Goal: Task Accomplishment & Management: Complete application form

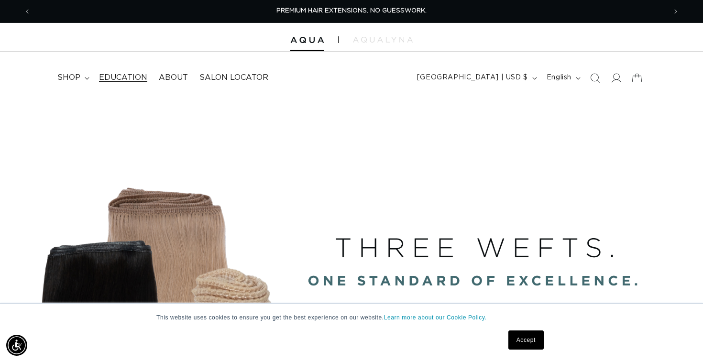
click at [131, 76] on span "Education" at bounding box center [123, 78] width 48 height 10
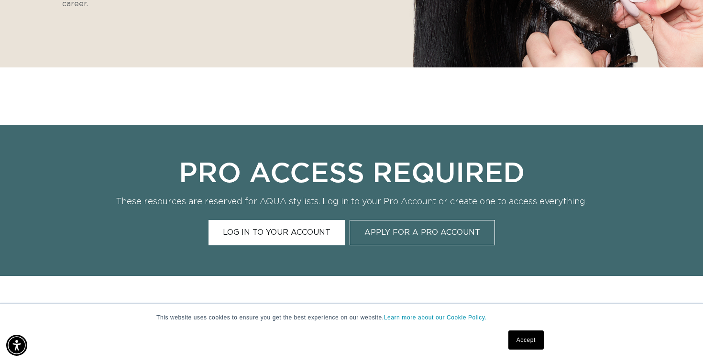
click at [419, 232] on link "Apply for a Pro Account" at bounding box center [422, 232] width 145 height 25
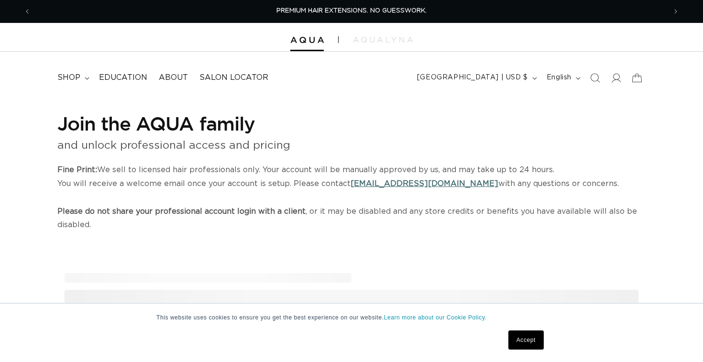
select select "US"
select select "[GEOGRAPHIC_DATA]"
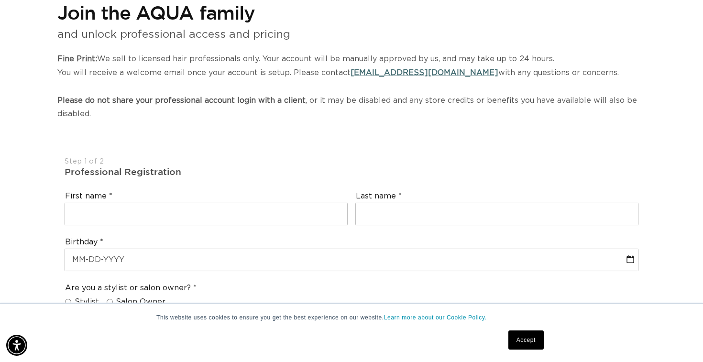
scroll to position [0, 1270]
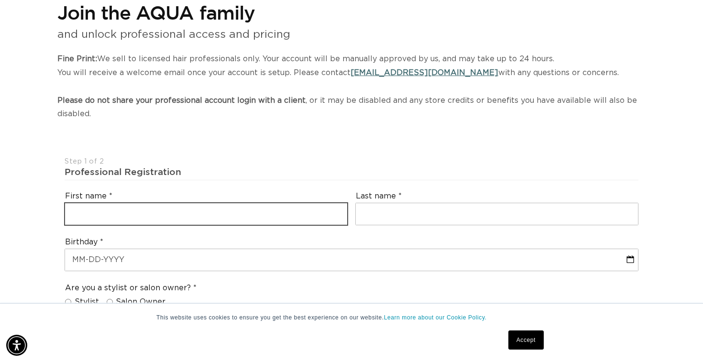
click at [296, 212] on input "text" at bounding box center [206, 214] width 282 height 22
type input "Chloe"
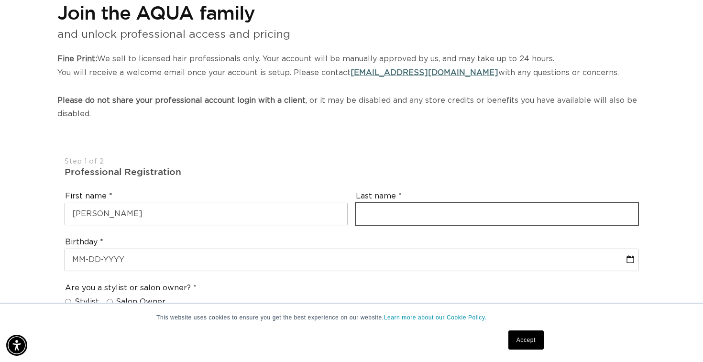
type input "Quick"
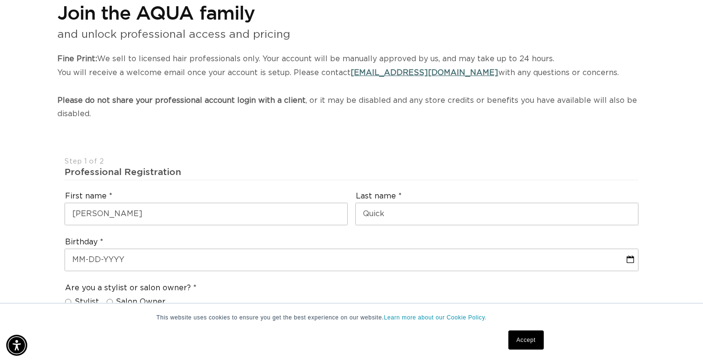
type input "chloequick1234@gmail.com"
type input "+1 425 876 7824"
select select "Washington"
type input "98223"
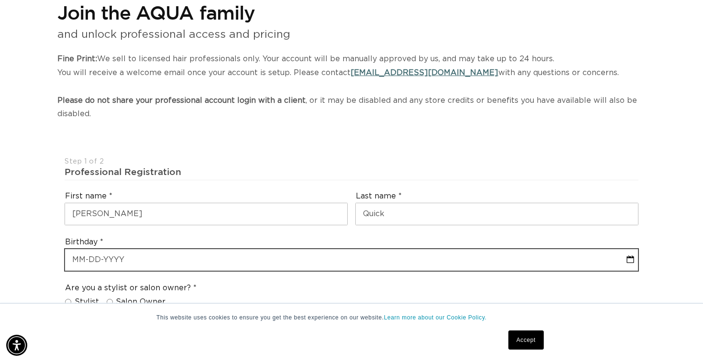
click at [173, 258] on input "text" at bounding box center [351, 260] width 573 height 22
select select "8"
select select "2025"
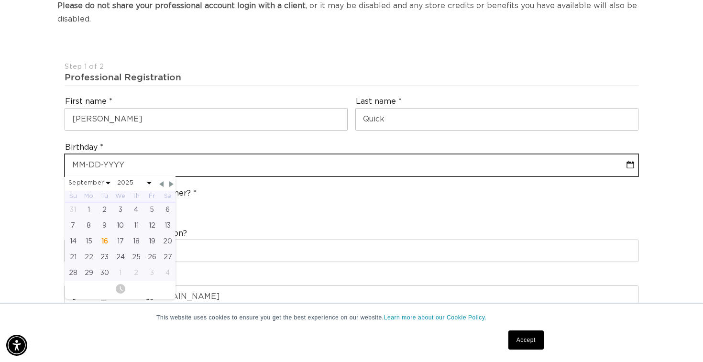
scroll to position [0, 635]
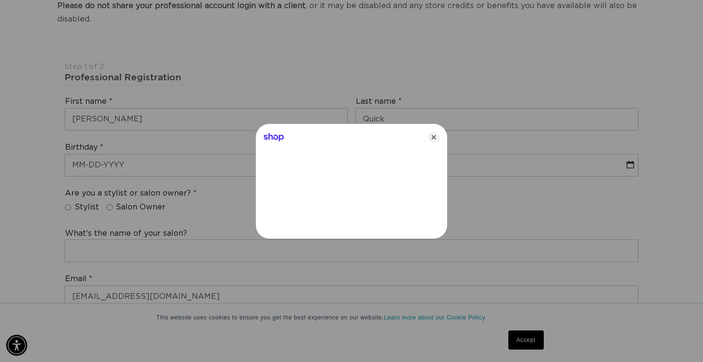
click at [128, 182] on div at bounding box center [351, 181] width 703 height 362
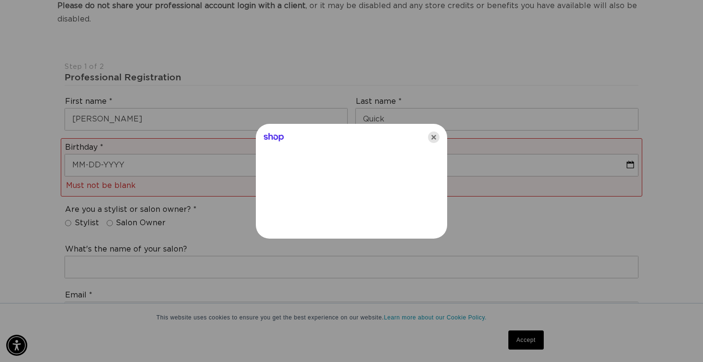
click at [436, 137] on icon "Close" at bounding box center [433, 137] width 11 height 11
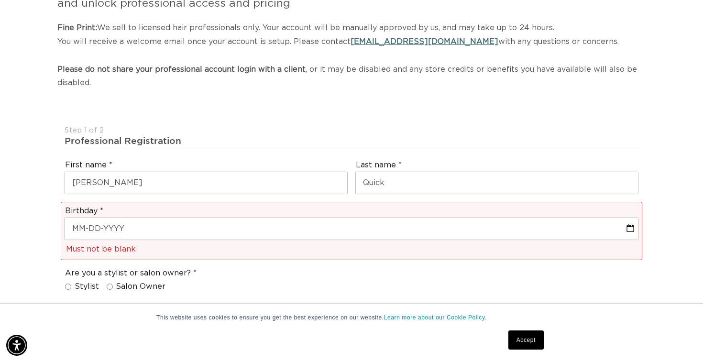
scroll to position [0, 0]
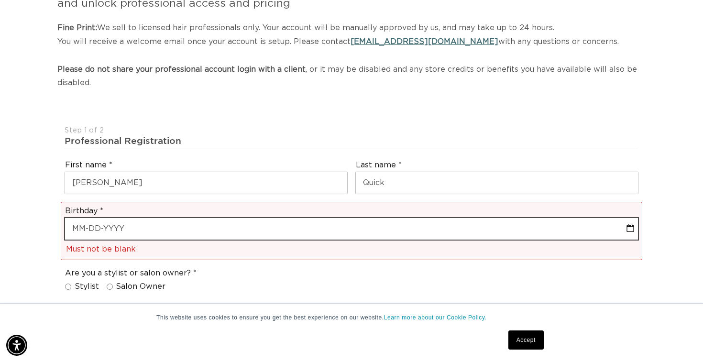
click at [331, 223] on input "text" at bounding box center [351, 229] width 573 height 22
select select "8"
select select "2025"
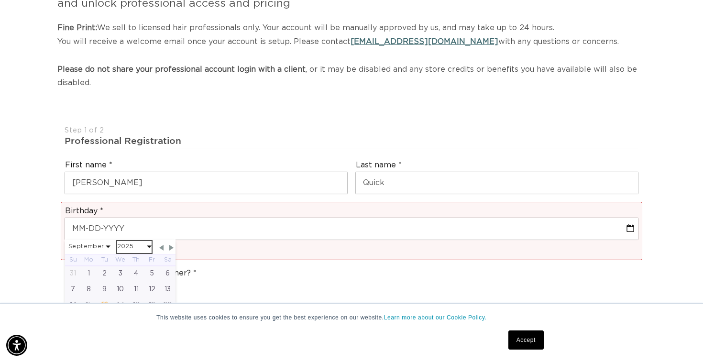
click at [135, 246] on select "2045 2044 2043 2042 2041 2040 2039 2038 2037 2036 2035 2034 2033 2032 2031 2030…" at bounding box center [134, 247] width 34 height 12
select select "8"
select select "2006"
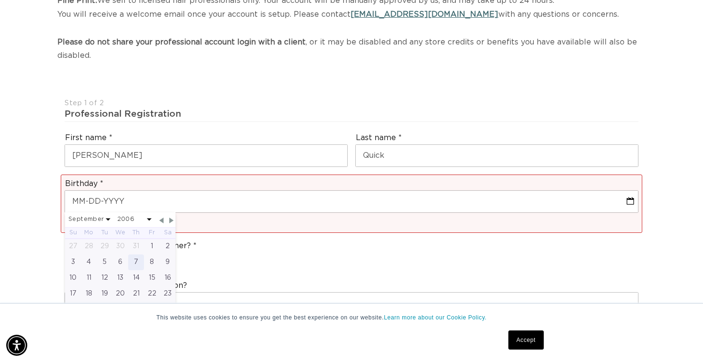
scroll to position [172, 0]
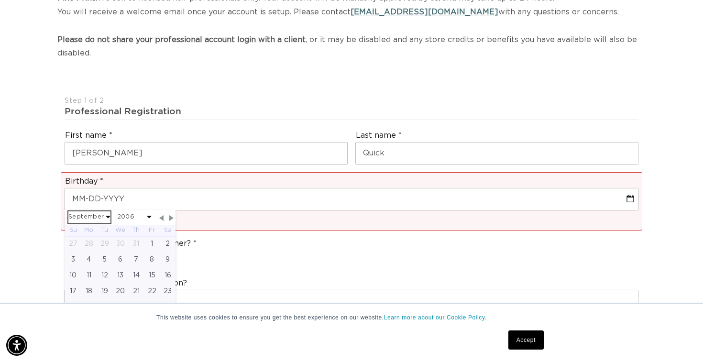
click at [103, 217] on select "January February March April May June July August September October November De…" at bounding box center [89, 217] width 42 height 12
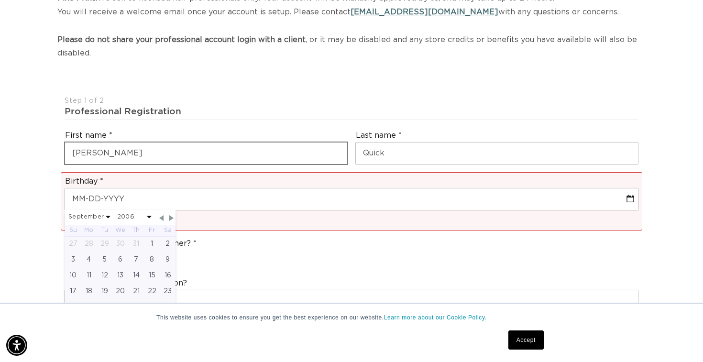
select select "1"
select select "2006"
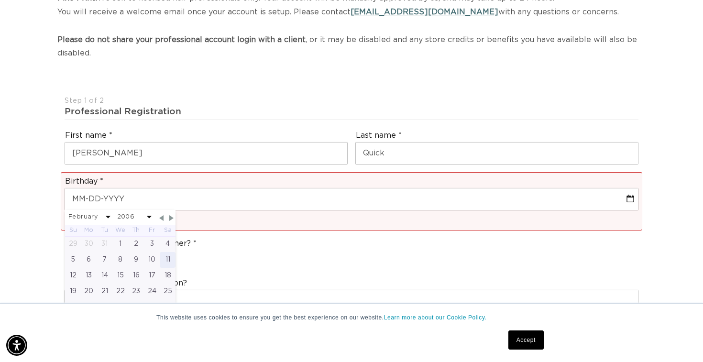
click at [166, 260] on div "11" at bounding box center [168, 260] width 16 height 16
type input "02-11-2006"
select select "1"
select select "2006"
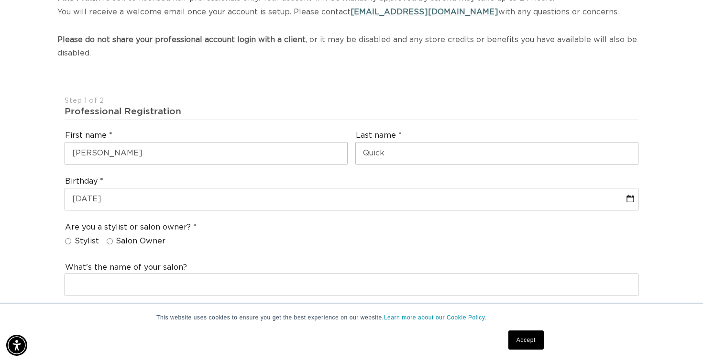
click at [67, 243] on input "Stylist" at bounding box center [68, 241] width 6 height 6
radio input "true"
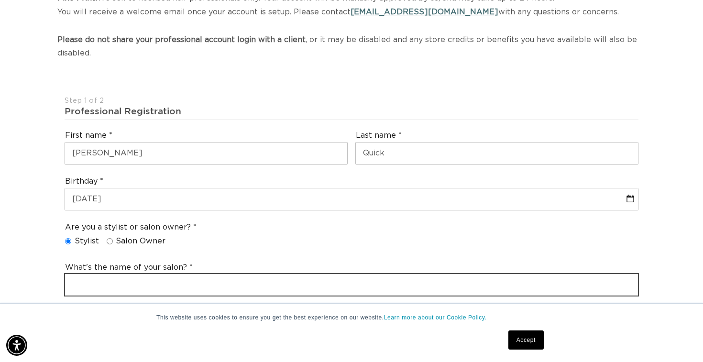
click at [83, 284] on input "text" at bounding box center [351, 285] width 573 height 22
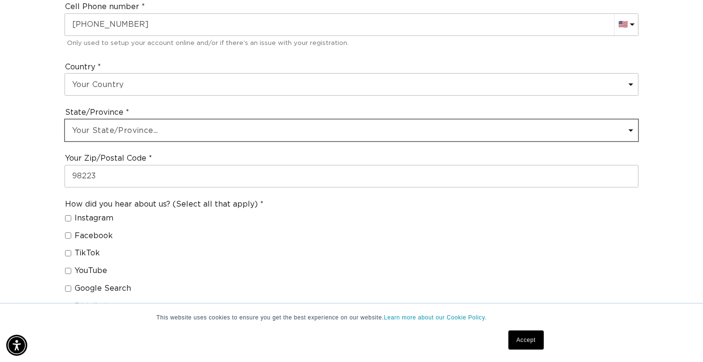
type input "Draper Koy"
click at [131, 123] on select "Your State/Province... Alabama Alaska American Samoa Arizona Arkansas Californi…" at bounding box center [351, 131] width 573 height 22
select select "Idaho"
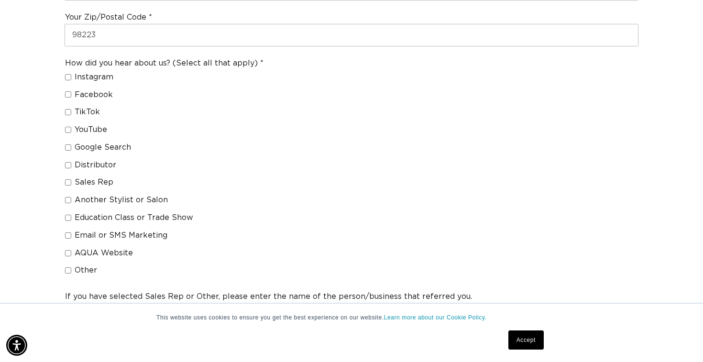
click at [69, 201] on input "Another Stylist or Salon" at bounding box center [68, 200] width 6 height 6
checkbox input "true"
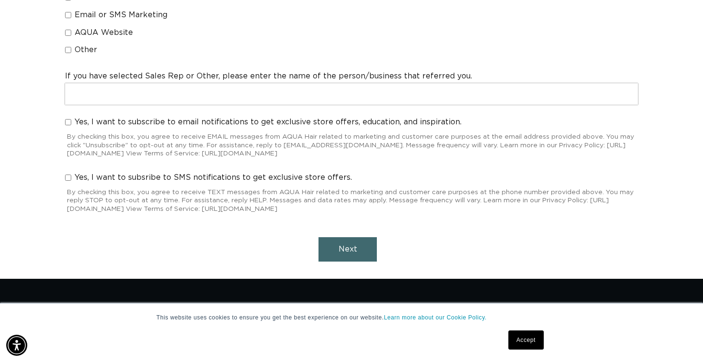
click at [71, 121] on input "Yes, I want to subscribe to email notifications to get exclusive store offers, …" at bounding box center [68, 122] width 6 height 6
checkbox input "true"
click at [67, 180] on input "Yes, I want to subsribe to SMS notifications to get exclusive store offers." at bounding box center [68, 178] width 6 height 6
checkbox input "true"
click at [364, 252] on button "Next" at bounding box center [348, 249] width 58 height 24
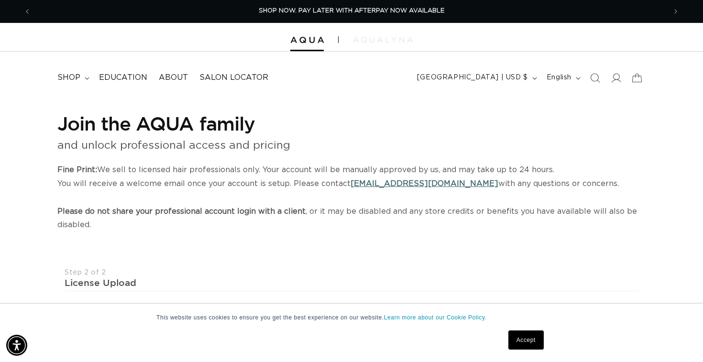
click at [403, 40] on img at bounding box center [383, 40] width 60 height 6
